Goal: Find contact information: Find contact information

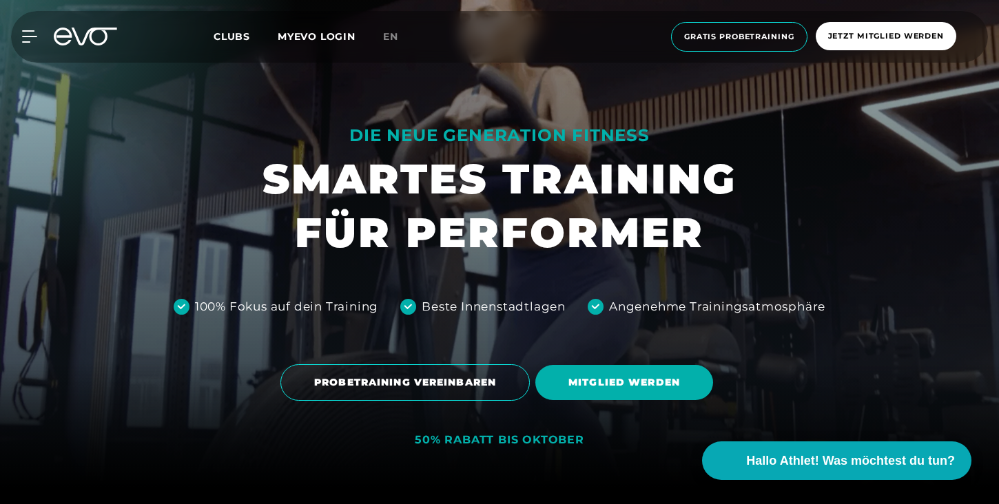
scroll to position [322, 0]
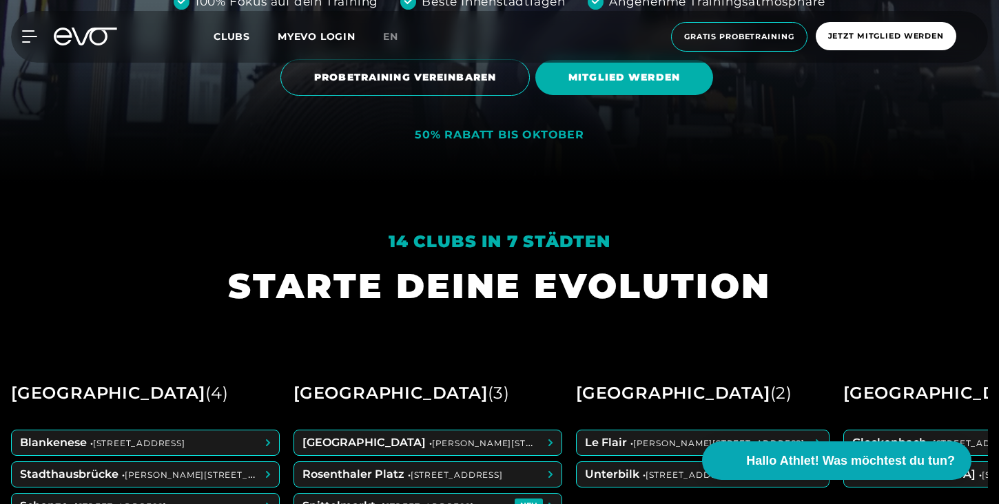
click at [34, 30] on div "MyEVO Login Über EVO Mitgliedschaften Probetraining TAGESPASS EVO Studios [GEOG…" at bounding box center [499, 37] width 993 height 52
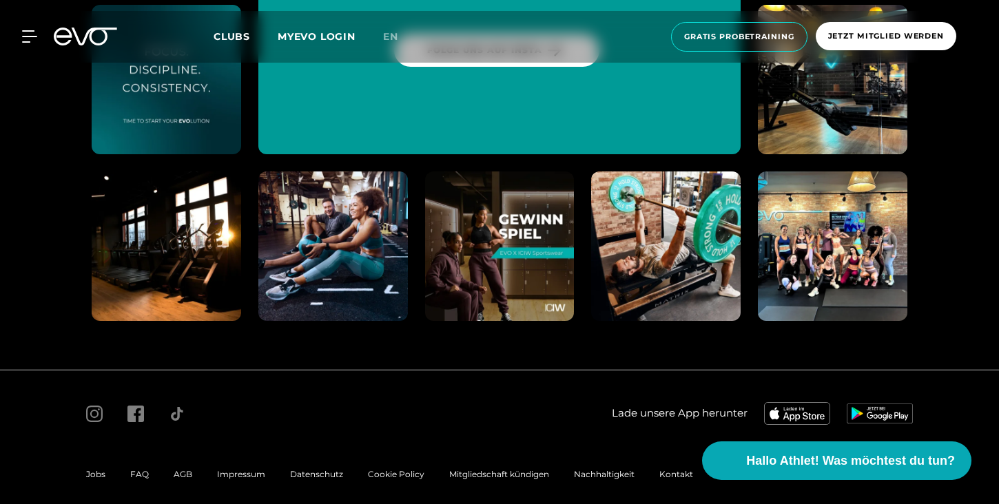
scroll to position [7123, 0]
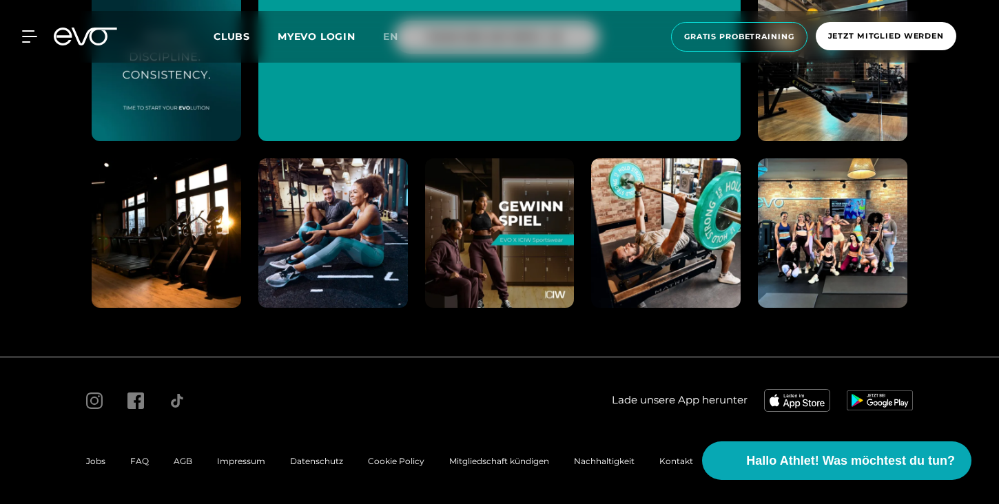
click at [569, 482] on div "Jobs FAQ AGB Impressum Datenschutz Cookie Policy Mitgliedschaft kündigen Nachha…" at bounding box center [390, 462] width 632 height 44
click at [92, 463] on span "Jobs" at bounding box center [95, 461] width 19 height 10
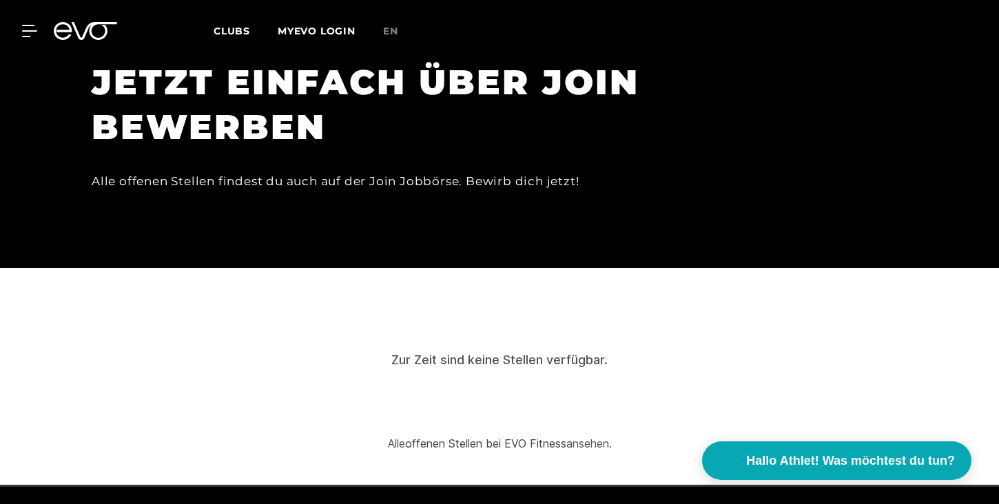
scroll to position [4016, 0]
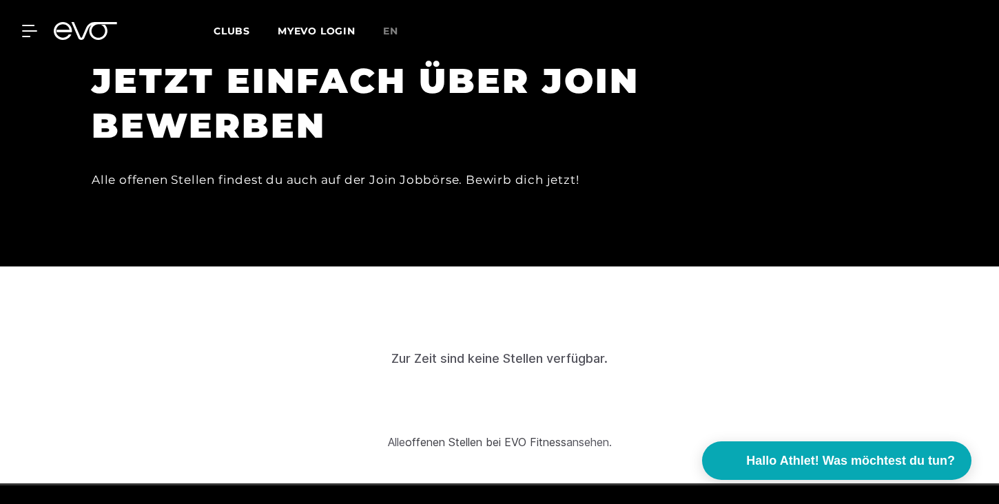
click at [522, 349] on div "Zur Zeit sind keine Stellen verfügbar." at bounding box center [499, 358] width 216 height 19
drag, startPoint x: 392, startPoint y: 310, endPoint x: 632, endPoint y: 308, distance: 239.8
click at [630, 308] on div "Zur Zeit sind keine Stellen verfügbar." at bounding box center [500, 358] width 966 height 134
click at [772, 320] on div "Zur Zeit sind keine Stellen verfügbar." at bounding box center [500, 358] width 966 height 134
click at [560, 435] on link "offenen Stellen bei EVO Fitness" at bounding box center [485, 442] width 161 height 14
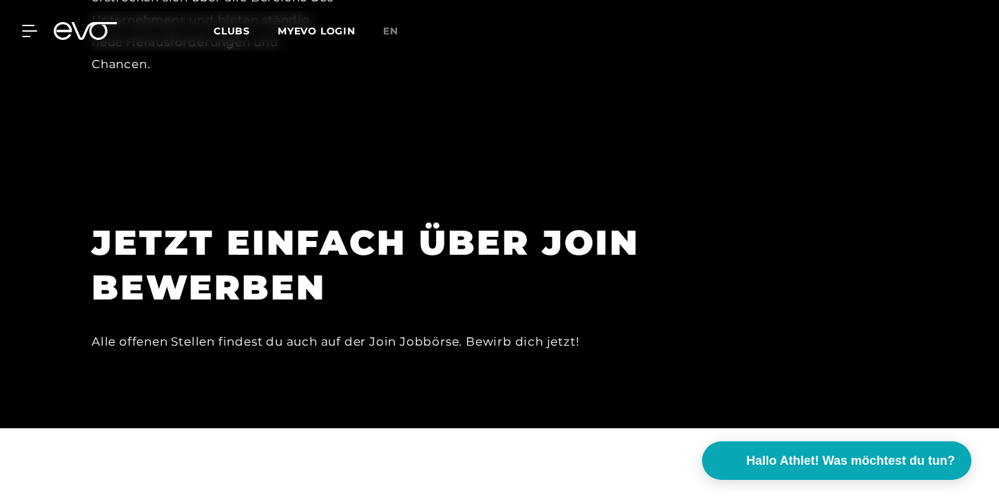
scroll to position [4094, 0]
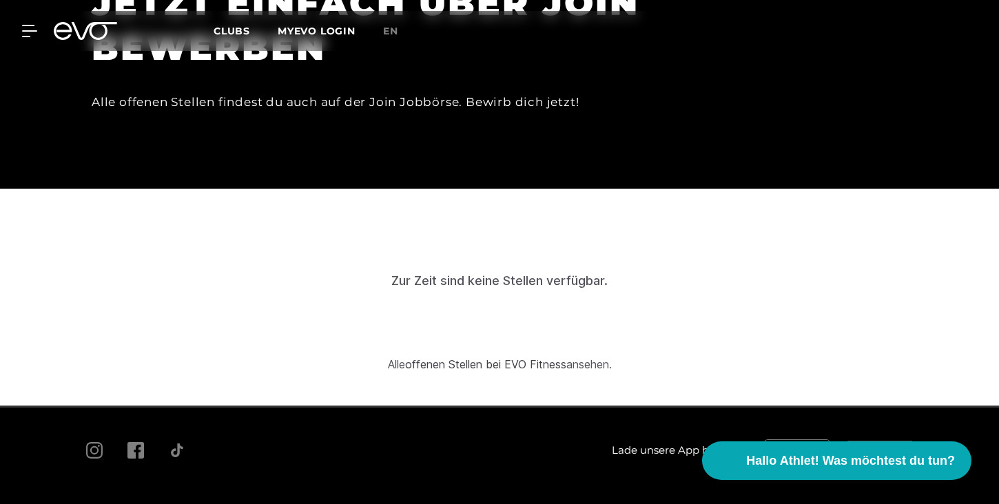
click at [23, 38] on div "MyEVO Login Über EVO Mitgliedschaften Probetraining TAGESPASS EVO Studios [GEOG…" at bounding box center [499, 31] width 993 height 40
click at [25, 34] on icon at bounding box center [32, 31] width 20 height 12
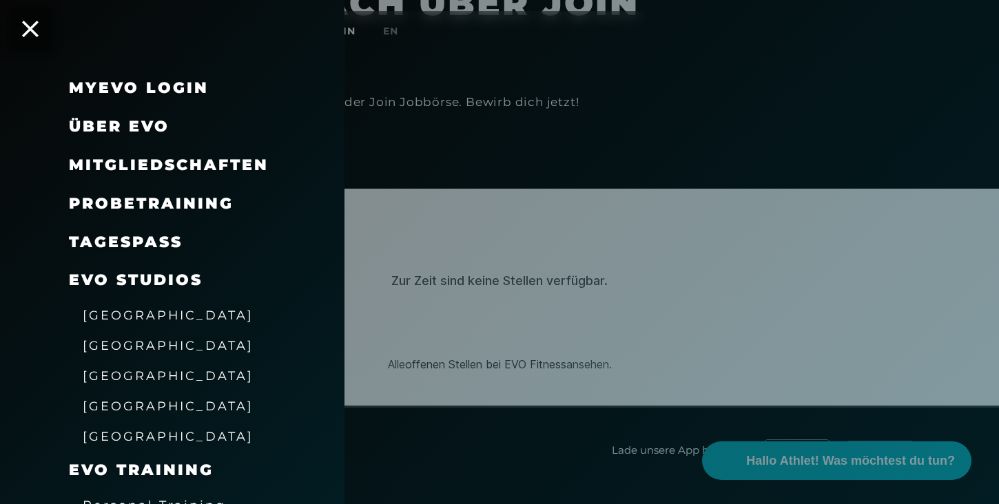
drag, startPoint x: 539, startPoint y: 424, endPoint x: 222, endPoint y: 208, distance: 383.3
click at [539, 424] on div at bounding box center [499, 252] width 999 height 504
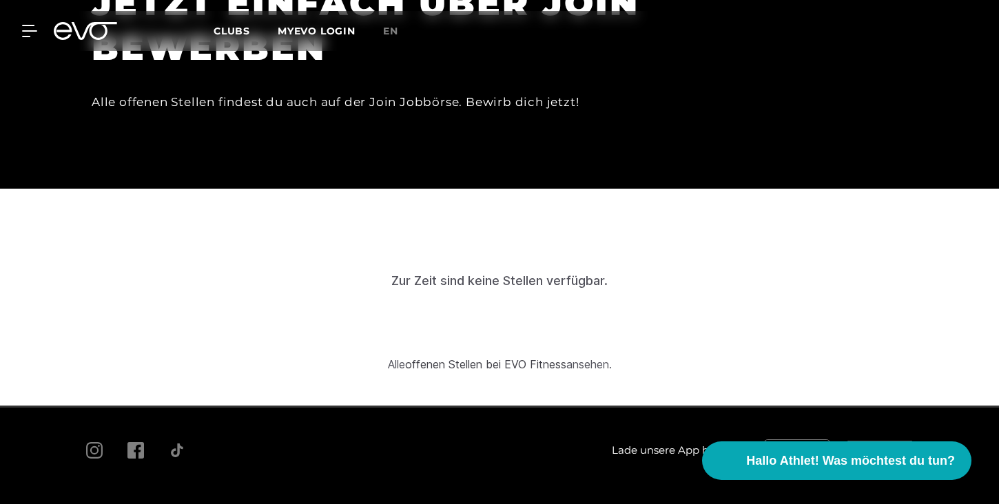
click at [179, 504] on span "AGB" at bounding box center [183, 511] width 19 height 10
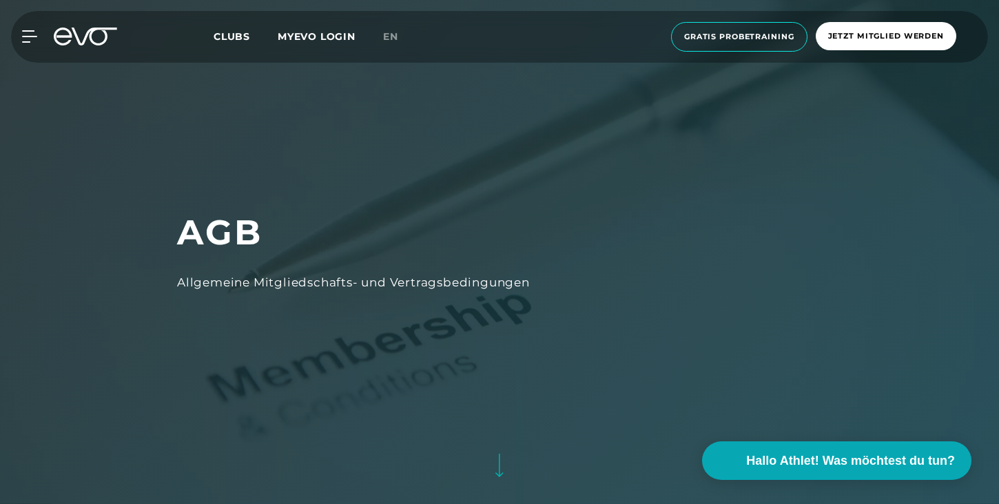
scroll to position [1545, 0]
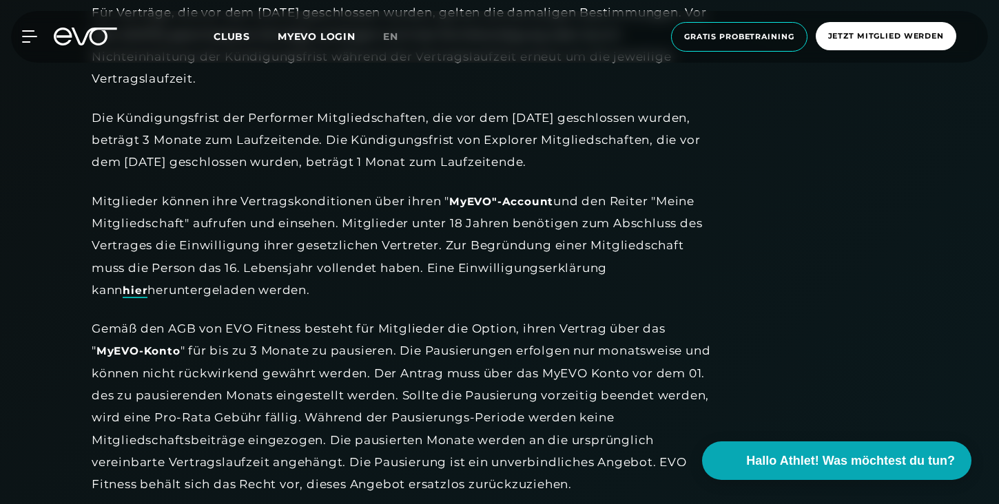
click at [147, 284] on link "hier" at bounding box center [135, 291] width 25 height 14
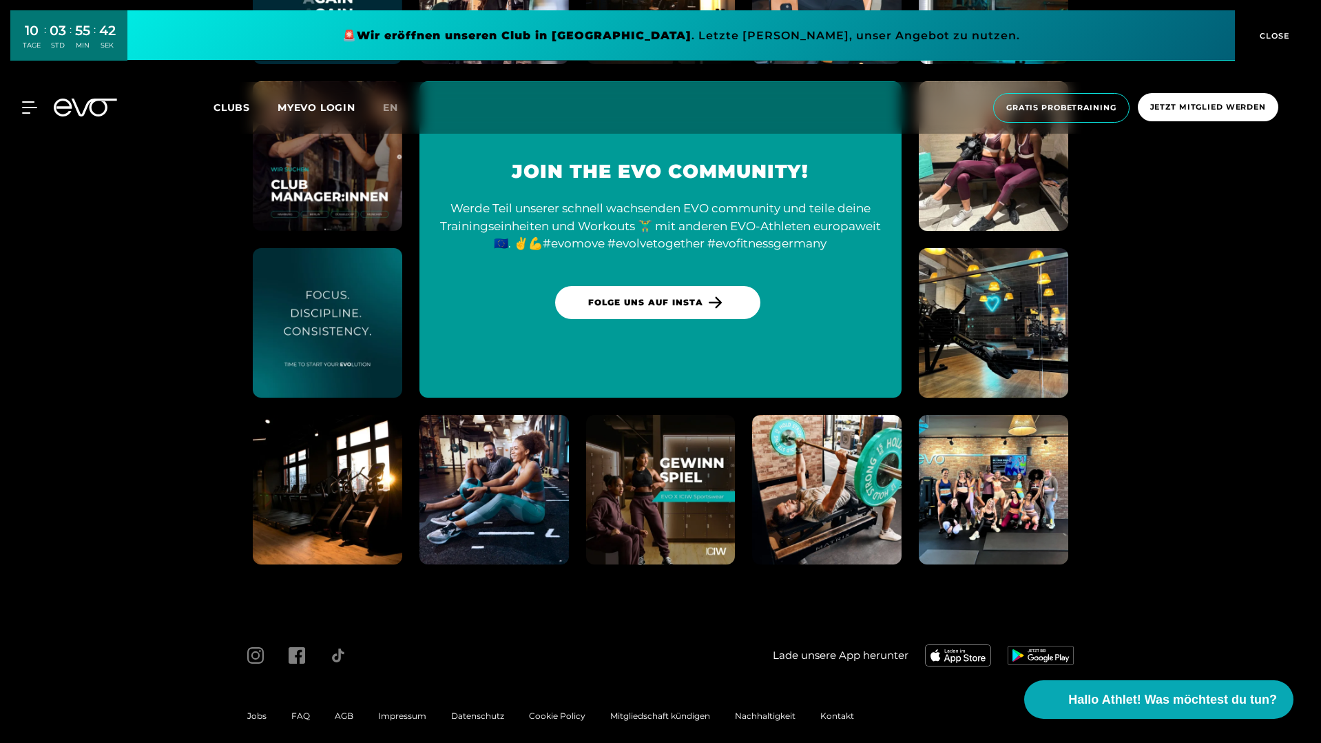
click at [402, 710] on span "Impressum" at bounding box center [402, 715] width 48 height 10
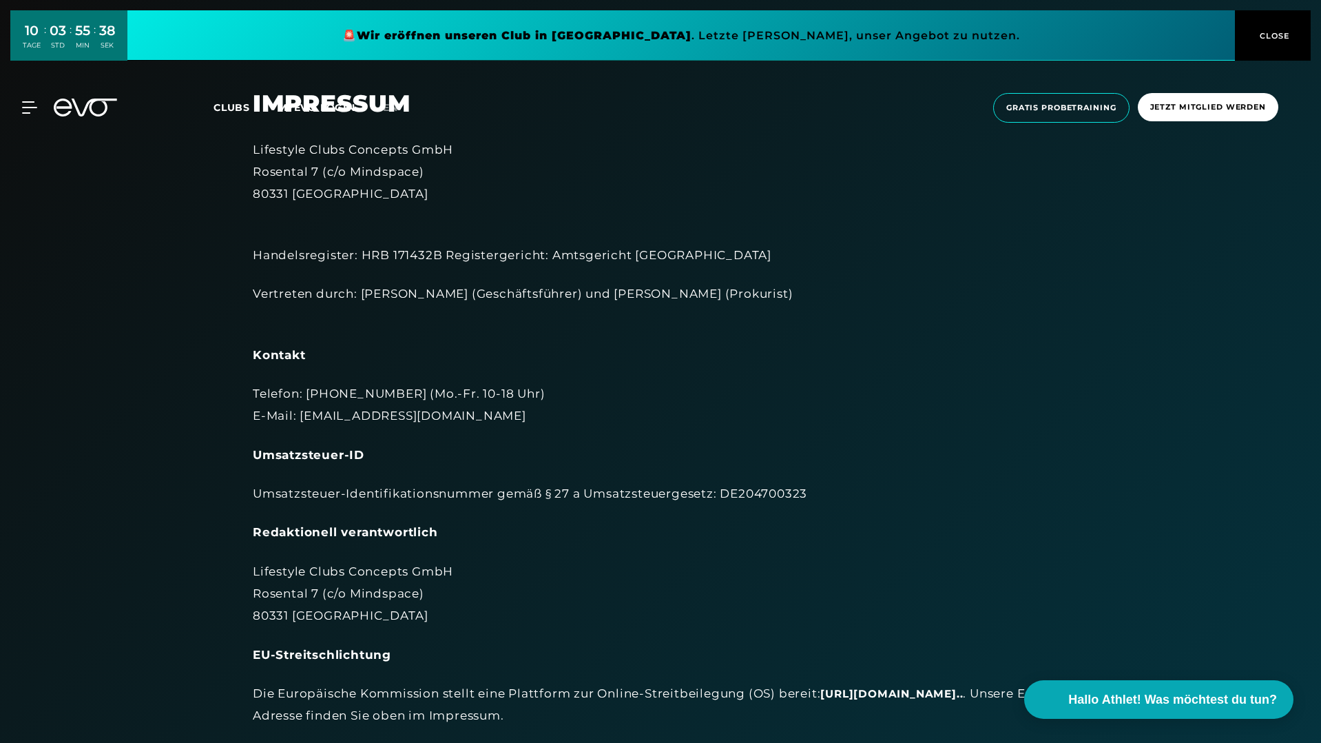
click at [350, 385] on div "Telefon: +49 173 2892579 (Mo.-Fr. 10-18 Uhr) E-Mail: info@evofitness.de" at bounding box center [661, 404] width 816 height 45
drag, startPoint x: 333, startPoint y: 393, endPoint x: 405, endPoint y: 397, distance: 72.4
click at [405, 397] on div "Telefon: +49 173 2892579 (Mo.-Fr. 10-18 Uhr) E-Mail: info@evofitness.de" at bounding box center [661, 404] width 816 height 45
copy div "173 2892579"
drag, startPoint x: 725, startPoint y: 495, endPoint x: 824, endPoint y: 493, distance: 99.2
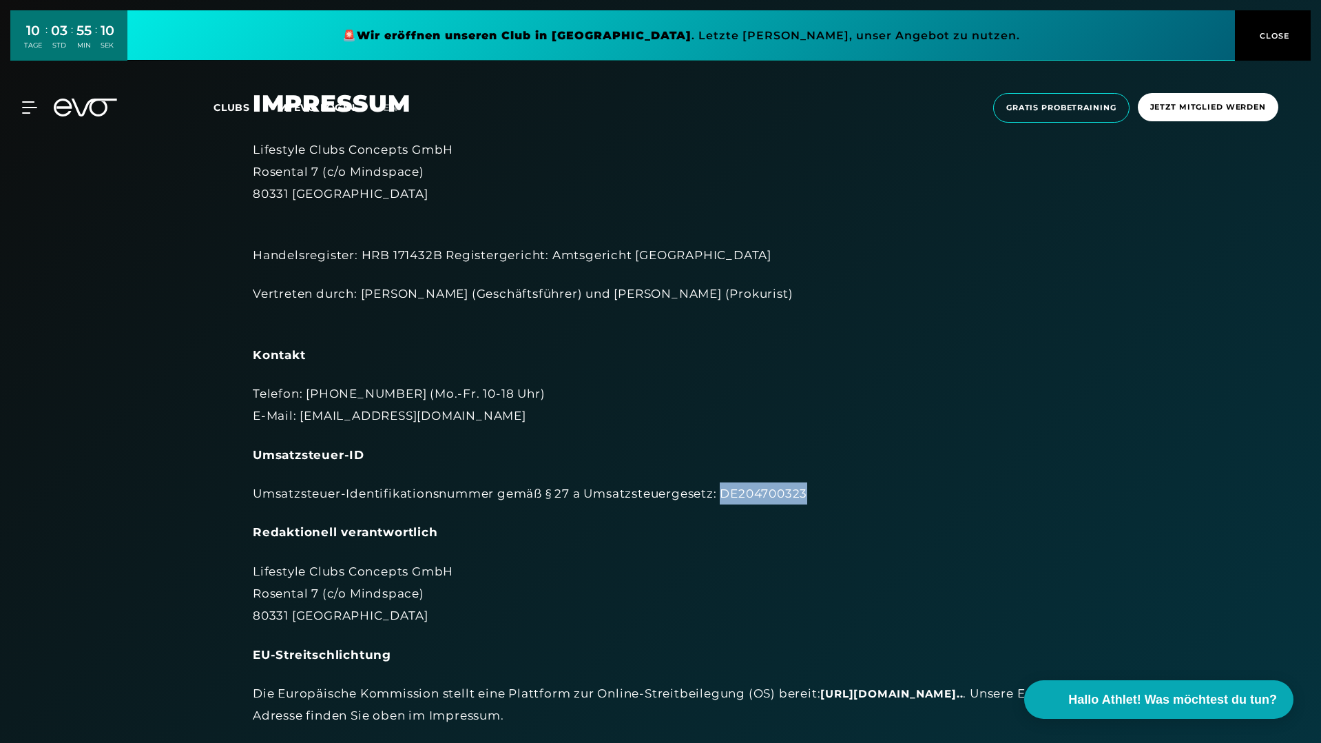
click at [824, 493] on div "Umsatzsteuer-Identifikationsnummer gemäß § 27 a Umsatzsteuergesetz: DE204700323" at bounding box center [661, 493] width 816 height 22
copy div "DE204700323"
